Goal: Transaction & Acquisition: Obtain resource

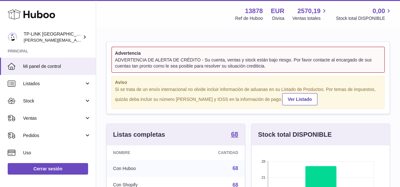
scroll to position [100, 138]
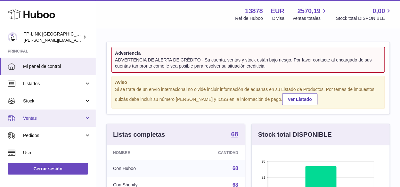
click at [87, 117] on link "Ventas" at bounding box center [48, 118] width 96 height 17
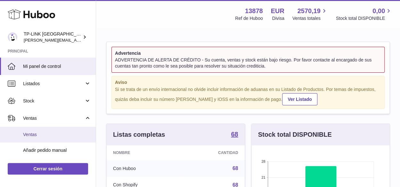
click at [39, 135] on span "Ventas" at bounding box center [57, 135] width 68 height 6
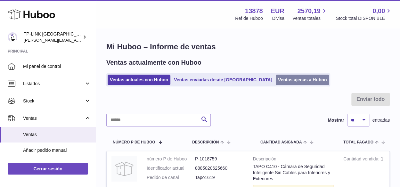
click at [280, 77] on link "Ventas ajenas a Huboo" at bounding box center [303, 80] width 54 height 11
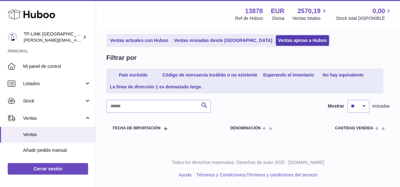
scroll to position [40, 0]
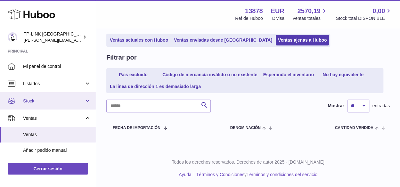
click at [83, 101] on link "Stock" at bounding box center [48, 100] width 96 height 17
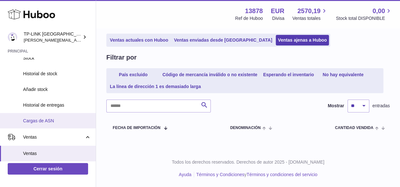
scroll to position [64, 0]
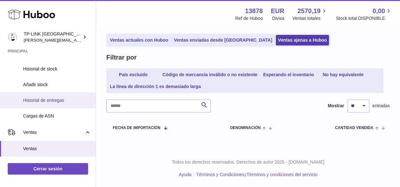
click at [63, 101] on span "Historial de entregas" at bounding box center [57, 100] width 68 height 6
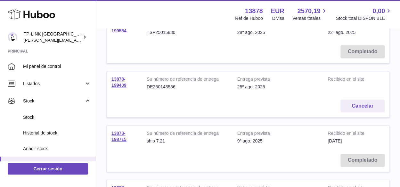
scroll to position [128, 0]
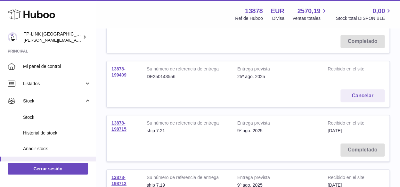
click at [120, 74] on link "13878-199409" at bounding box center [118, 71] width 15 height 11
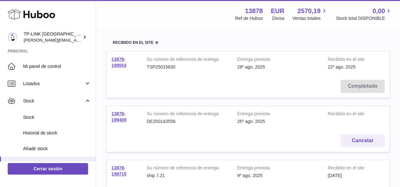
scroll to position [96, 0]
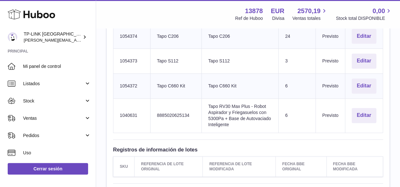
scroll to position [416, 0]
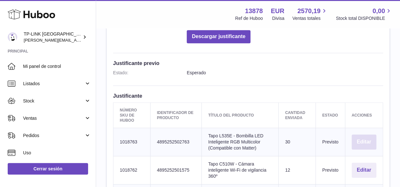
scroll to position [128, 0]
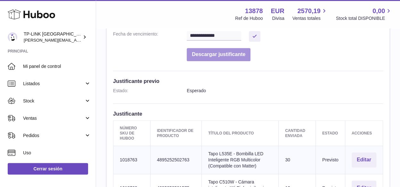
click at [235, 55] on button "Descargar justificante" at bounding box center [219, 54] width 64 height 13
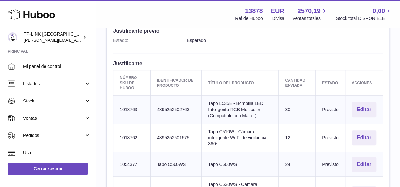
scroll to position [192, 0]
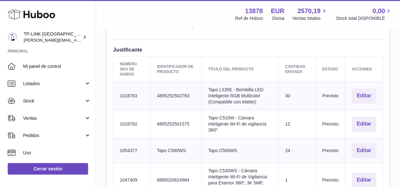
drag, startPoint x: 192, startPoint y: 24, endPoint x: 202, endPoint y: 28, distance: 10.6
click at [192, 24] on div "Menú Huboo 13878 Ref de Huboo EUR Divisa 2570,19 Ventas totales 0,00 Stock tota…" at bounding box center [248, 14] width 304 height 28
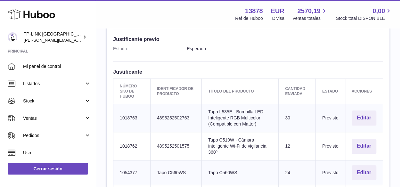
scroll to position [42, 0]
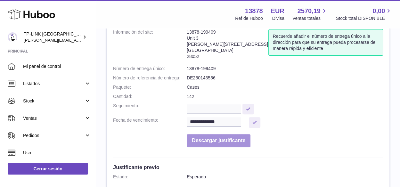
click at [240, 142] on button "Descargar justificante" at bounding box center [219, 140] width 64 height 13
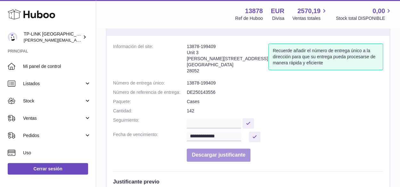
scroll to position [0, 0]
